Goal: Task Accomplishment & Management: Complete application form

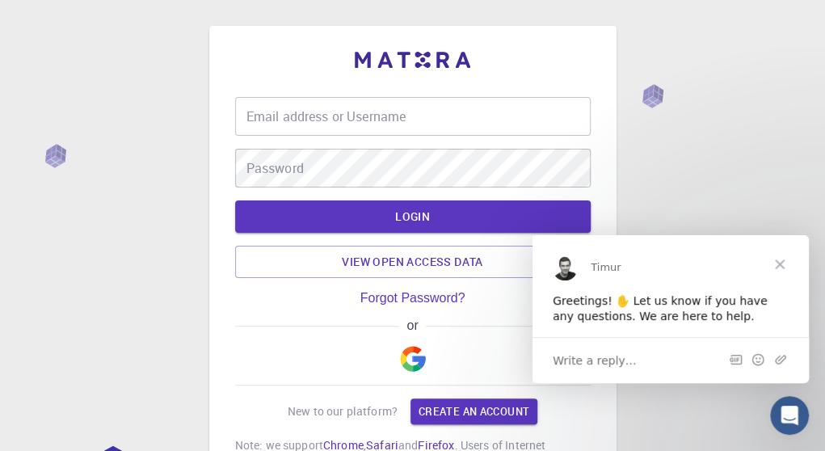
click at [422, 354] on img "button" at bounding box center [413, 359] width 26 height 26
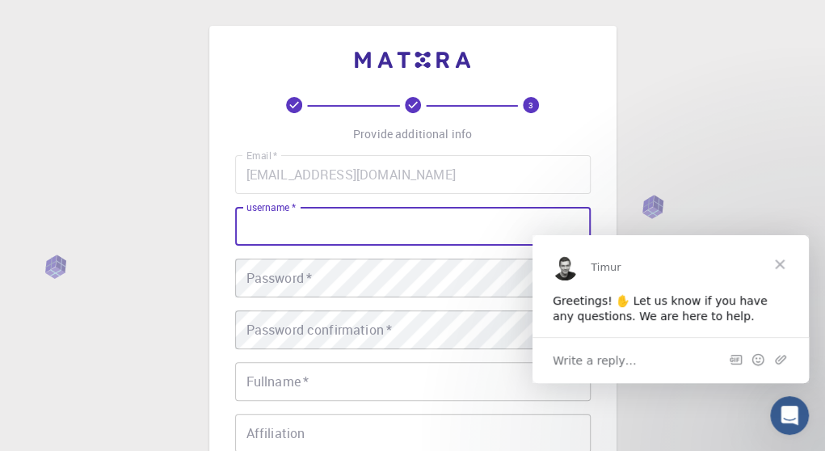
click at [321, 226] on input "username   *" at bounding box center [413, 226] width 356 height 39
type input "arnoldmofya"
click at [784, 264] on span "Close" at bounding box center [780, 263] width 58 height 58
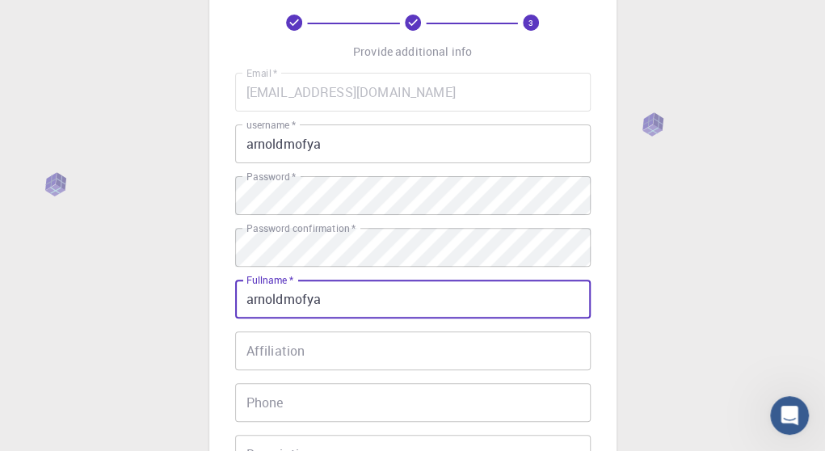
scroll to position [162, 0]
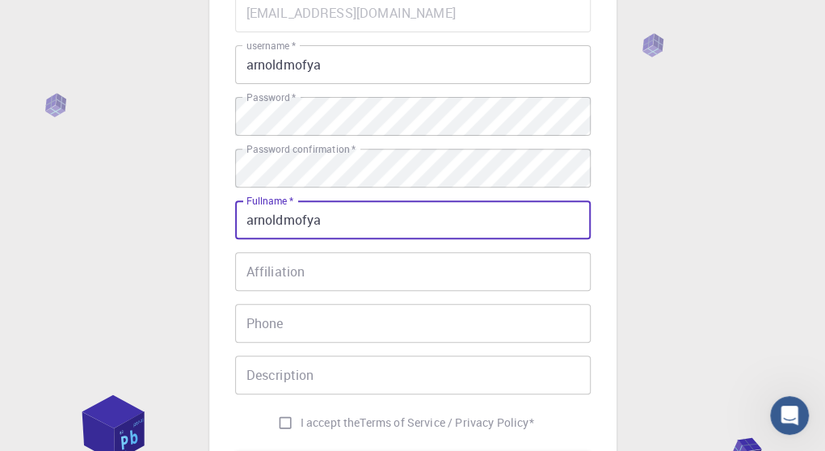
type input "arnoldmofya"
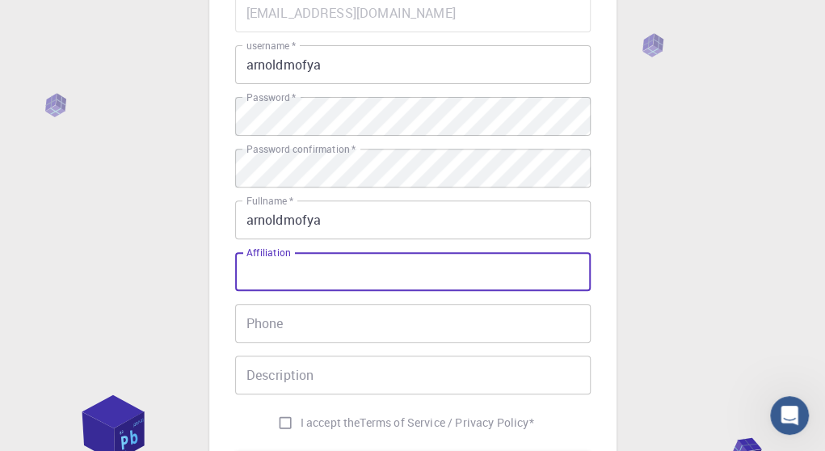
click at [288, 278] on input "Affiliation" at bounding box center [413, 271] width 356 height 39
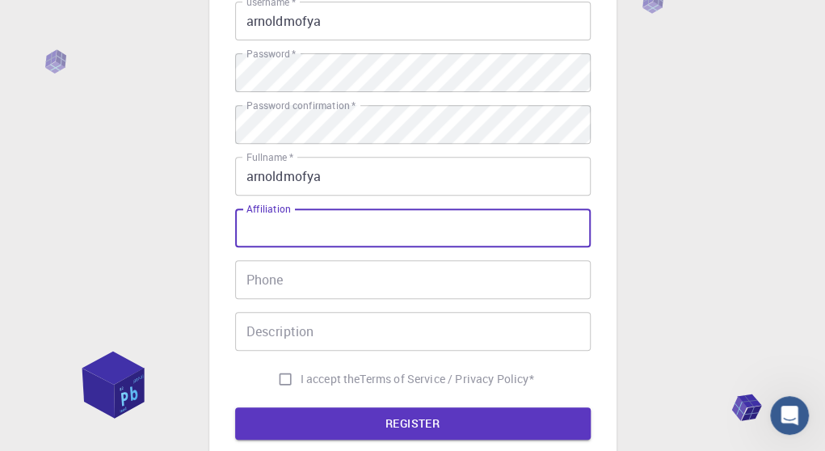
scroll to position [243, 0]
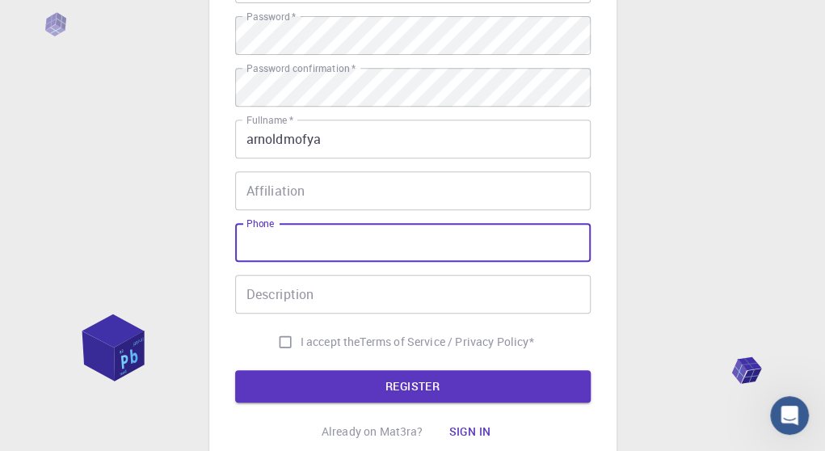
click at [307, 248] on input "Phone" at bounding box center [413, 242] width 356 height 39
type input "0964837220"
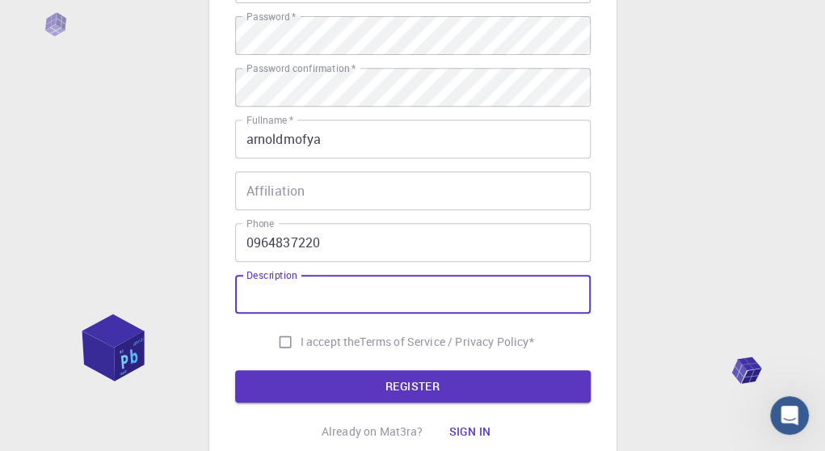
click at [273, 310] on input "Description" at bounding box center [413, 294] width 356 height 39
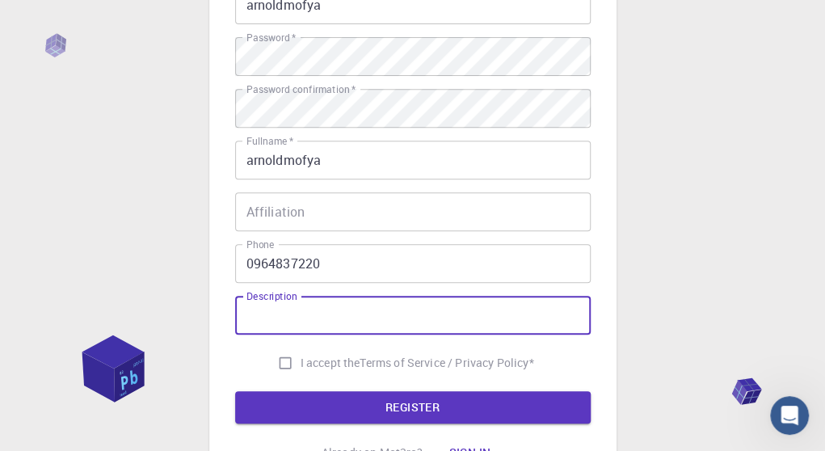
scroll to position [323, 0]
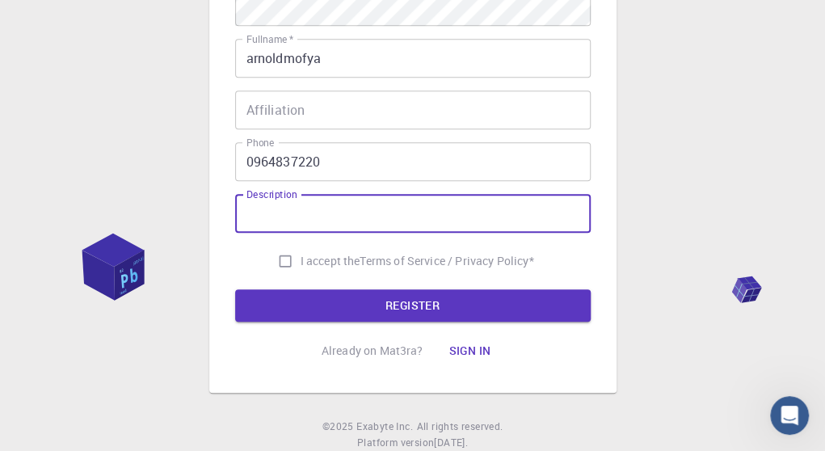
click at [283, 256] on input "I accept the Terms of Service / Privacy Policy *" at bounding box center [285, 261] width 31 height 31
checkbox input "true"
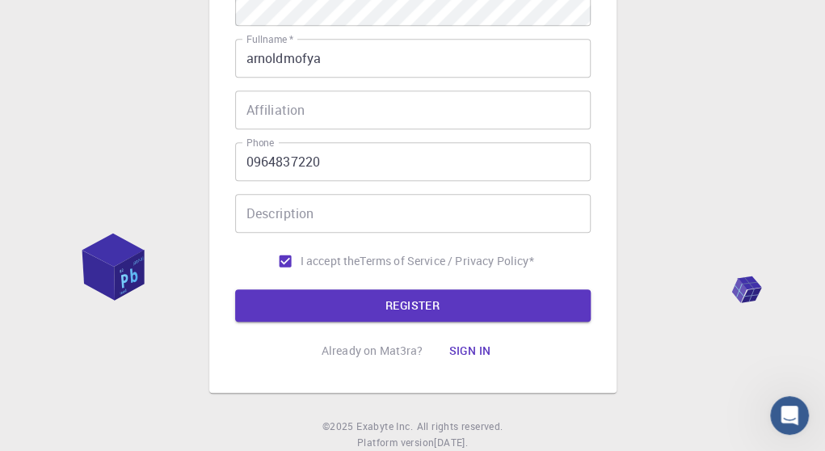
click at [286, 289] on form "Email   * [EMAIL_ADDRESS][DOMAIN_NAME] Email   * username   * arnoldmofya usern…" at bounding box center [413, 77] width 356 height 490
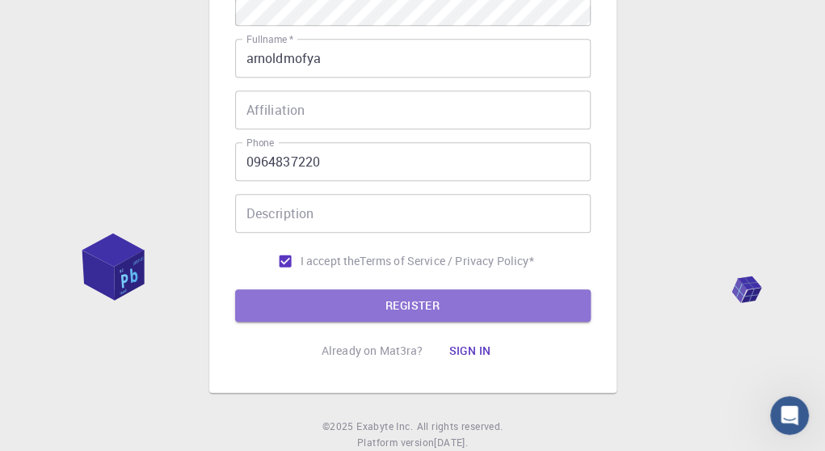
drag, startPoint x: 302, startPoint y: 307, endPoint x: 310, endPoint y: 299, distance: 11.4
click at [310, 301] on button "REGISTER" at bounding box center [413, 305] width 356 height 32
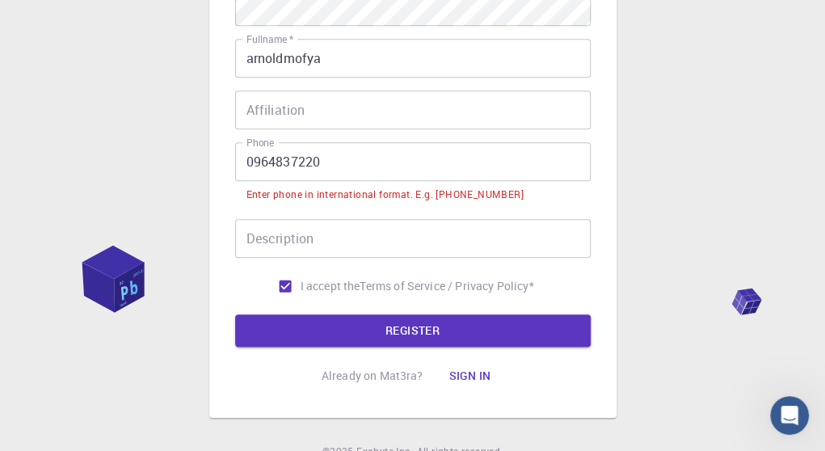
click at [248, 158] on input "0964837220" at bounding box center [413, 161] width 356 height 39
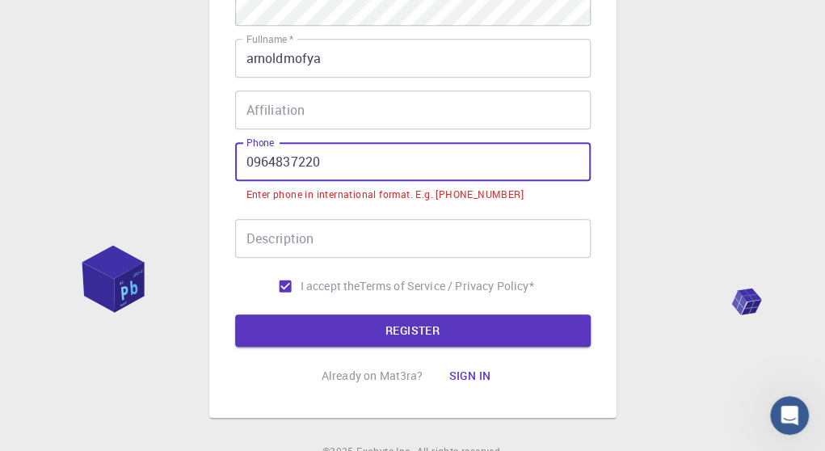
drag, startPoint x: 354, startPoint y: 164, endPoint x: 420, endPoint y: 219, distance: 86.1
click at [357, 167] on input "0964837220" at bounding box center [413, 161] width 356 height 39
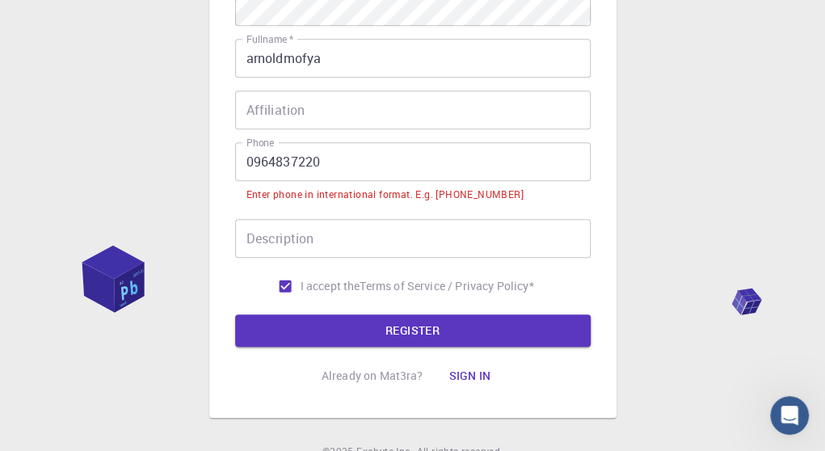
click at [462, 198] on div "Enter phone in international format. E.g. [PHONE_NUMBER]" at bounding box center [385, 195] width 277 height 16
click at [462, 197] on div "Enter phone in international format. E.g. [PHONE_NUMBER]" at bounding box center [385, 195] width 277 height 16
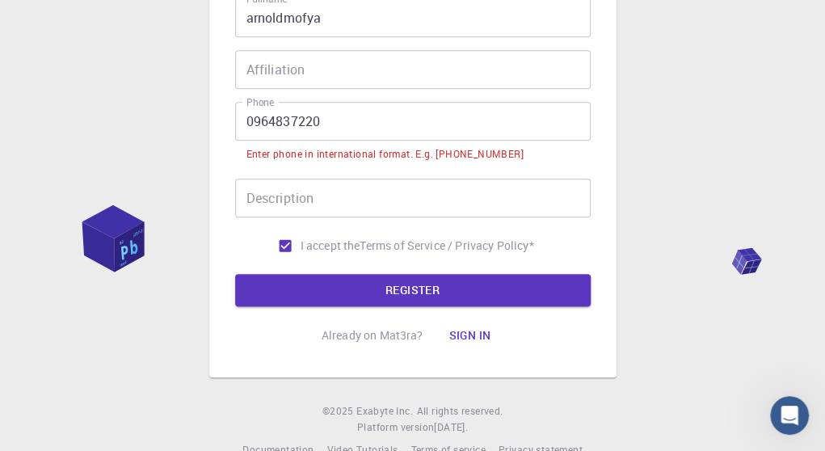
scroll to position [398, 0]
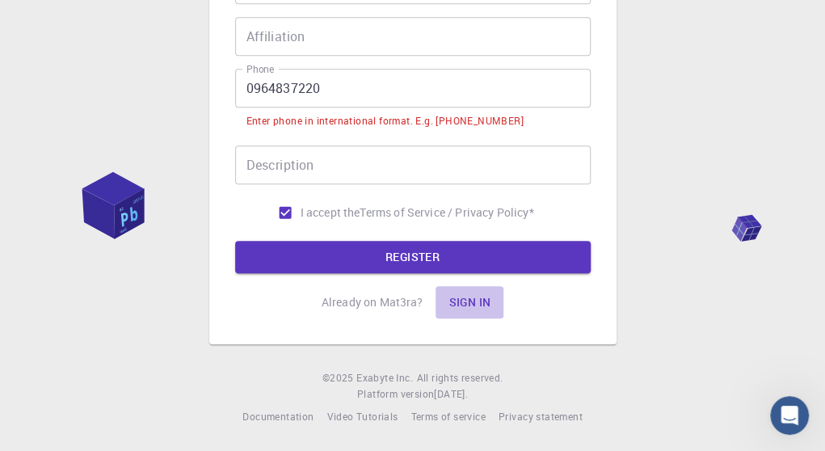
click at [466, 301] on button "Sign in" at bounding box center [470, 302] width 68 height 32
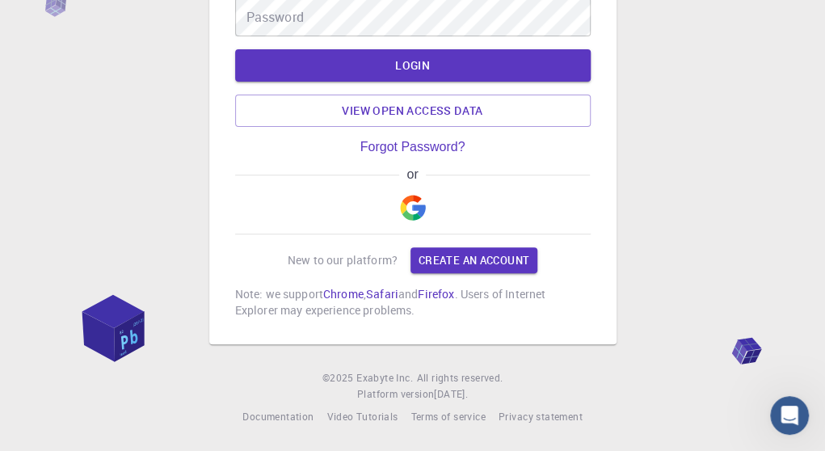
scroll to position [154, 0]
type input "arnoldmofya"
click at [766, 15] on div "Email address or Username arnoldmofya Email address or Username Password Passwo…" at bounding box center [412, 150] width 825 height 602
